Goal: Transaction & Acquisition: Purchase product/service

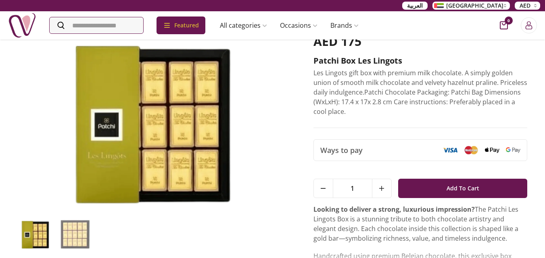
scroll to position [121, 0]
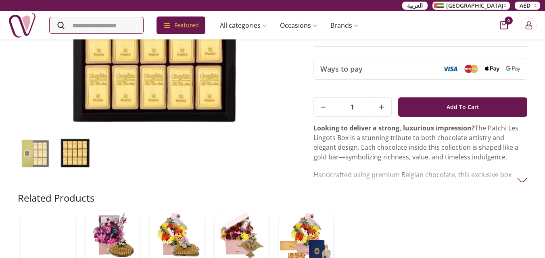
click at [76, 158] on img at bounding box center [74, 153] width 35 height 31
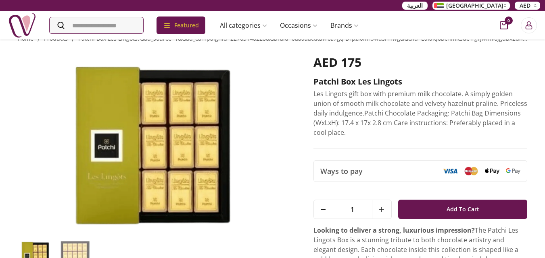
scroll to position [0, 0]
